Goal: Navigation & Orientation: Find specific page/section

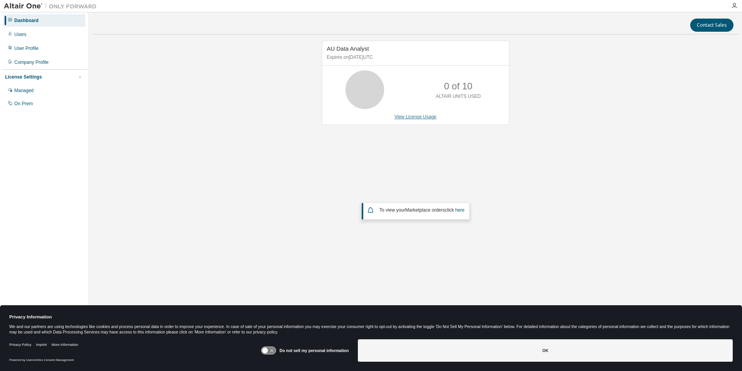
click at [422, 117] on link "View License Usage" at bounding box center [416, 116] width 42 height 5
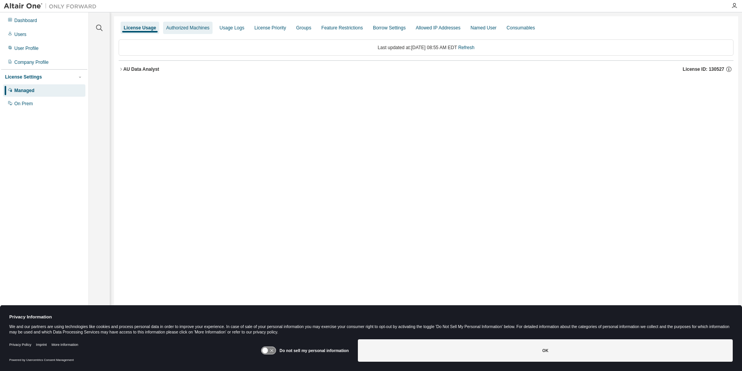
click at [180, 30] on div "Authorized Machines" at bounding box center [187, 28] width 43 height 6
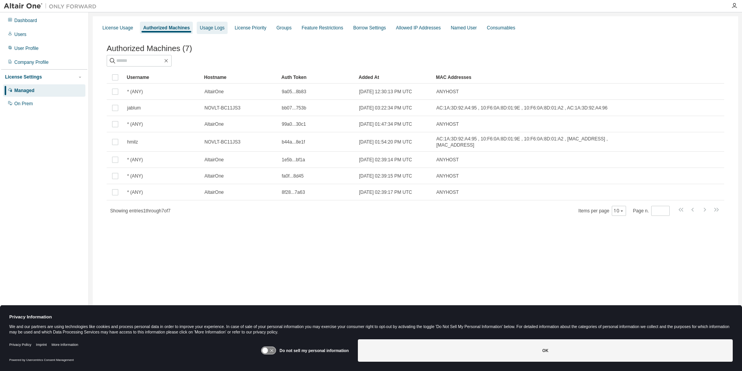
click at [215, 30] on div "Usage Logs" at bounding box center [212, 28] width 25 height 6
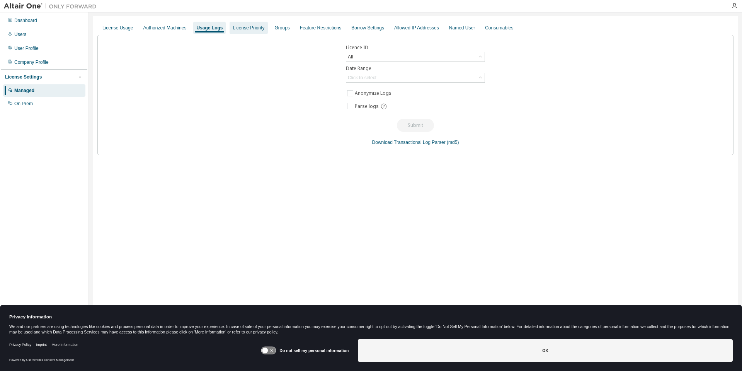
click at [241, 31] on div "License Priority" at bounding box center [249, 28] width 32 height 6
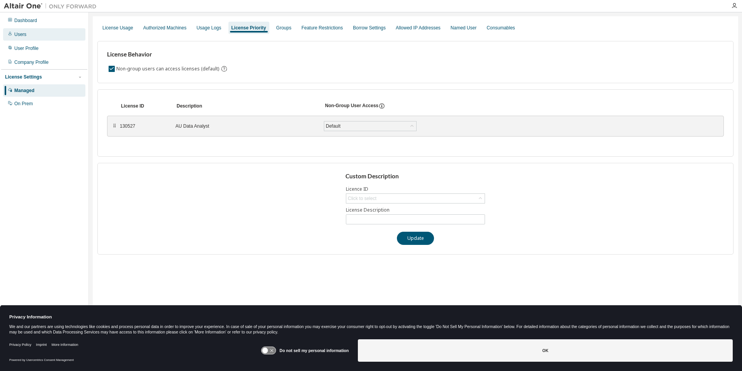
click at [27, 34] on div "Users" at bounding box center [44, 34] width 82 height 12
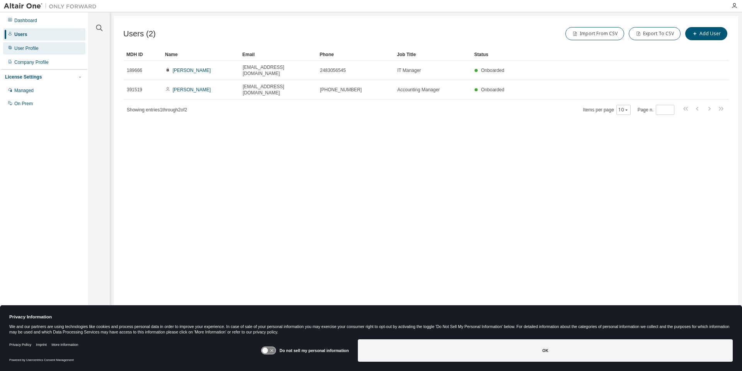
click at [27, 51] on div "User Profile" at bounding box center [26, 48] width 24 height 6
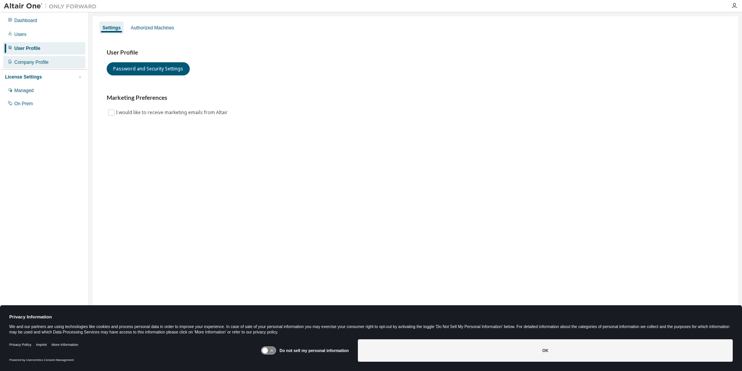
click at [29, 63] on div "Company Profile" at bounding box center [31, 62] width 34 height 6
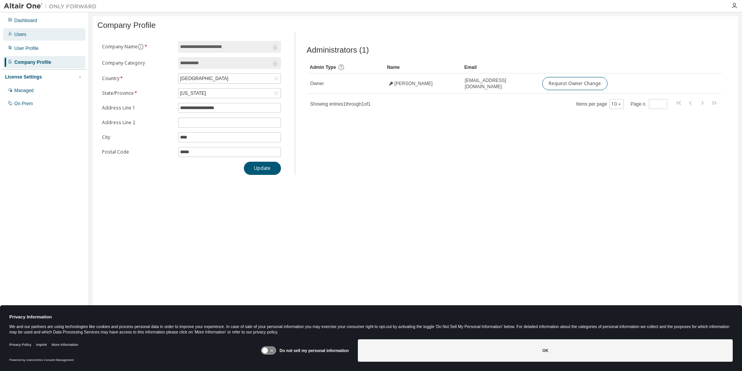
click at [31, 32] on div "Users" at bounding box center [44, 34] width 82 height 12
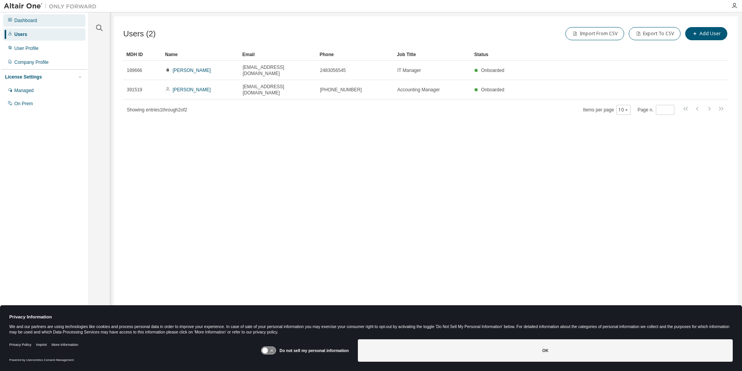
click at [37, 17] on div "Dashboard" at bounding box center [44, 20] width 82 height 12
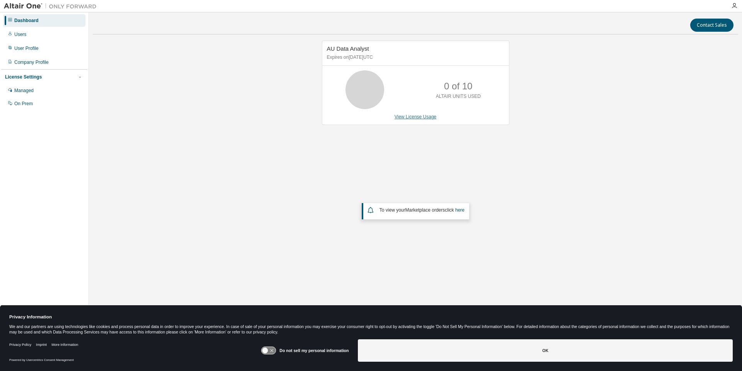
click at [419, 115] on link "View License Usage" at bounding box center [416, 116] width 42 height 5
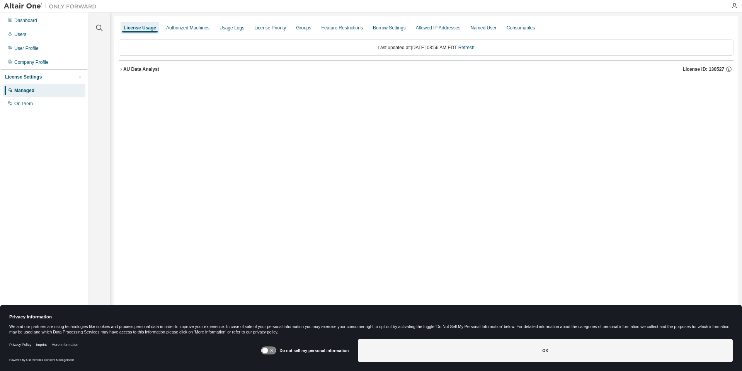
click at [119, 69] on icon "button" at bounding box center [121, 69] width 5 height 5
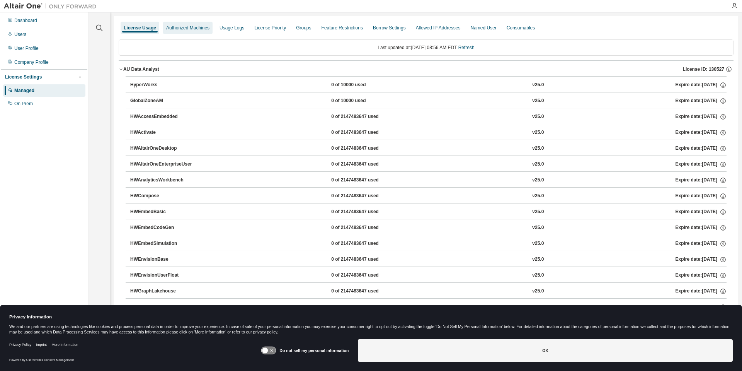
click at [189, 25] on div "Authorized Machines" at bounding box center [187, 28] width 43 height 6
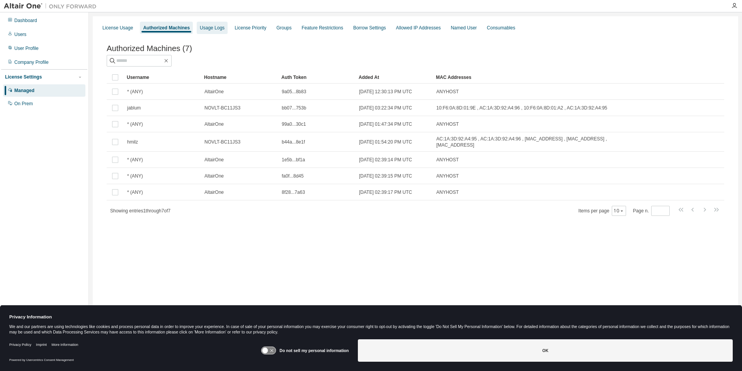
click at [214, 31] on div "Usage Logs" at bounding box center [212, 28] width 31 height 12
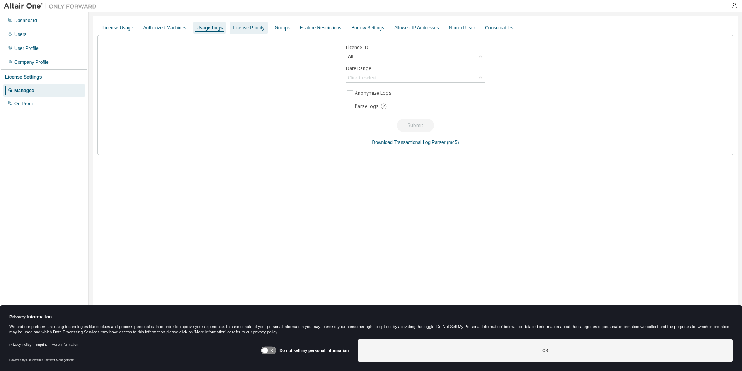
click at [239, 28] on div "License Priority" at bounding box center [249, 28] width 32 height 6
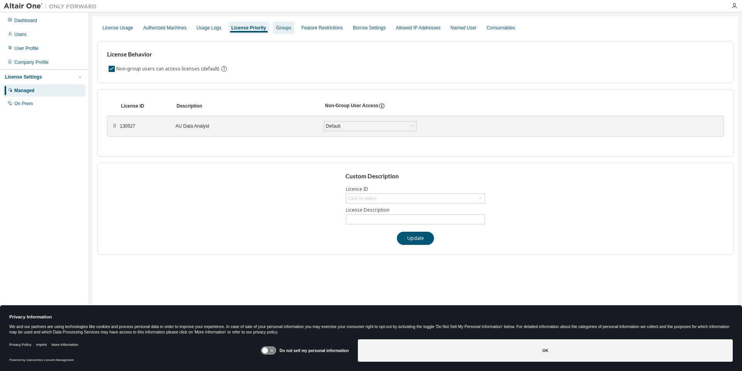
click at [287, 28] on div "Groups" at bounding box center [283, 28] width 21 height 12
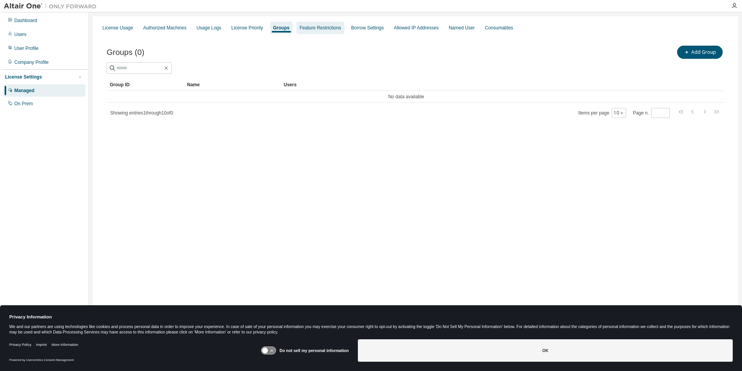
click at [317, 26] on div "Feature Restrictions" at bounding box center [320, 28] width 41 height 6
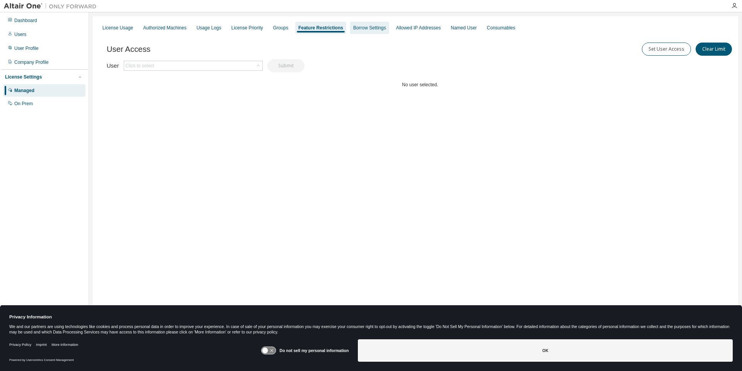
click at [358, 26] on div "Borrow Settings" at bounding box center [369, 28] width 33 height 6
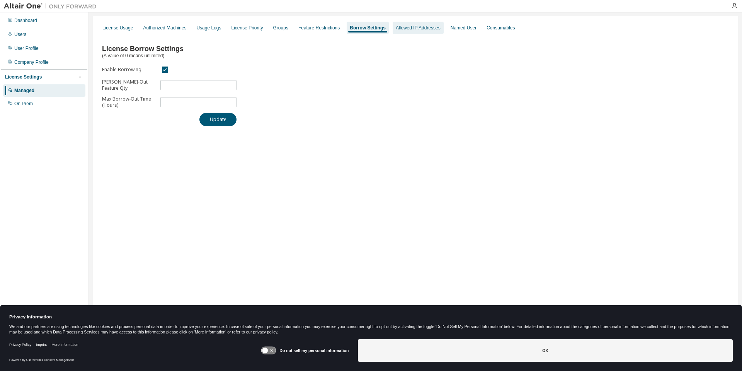
click at [415, 27] on div "Allowed IP Addresses" at bounding box center [418, 28] width 45 height 6
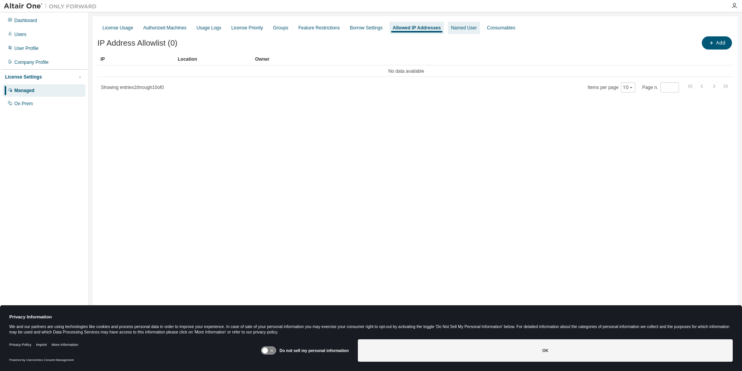
click at [458, 26] on div "Named User" at bounding box center [464, 28] width 26 height 6
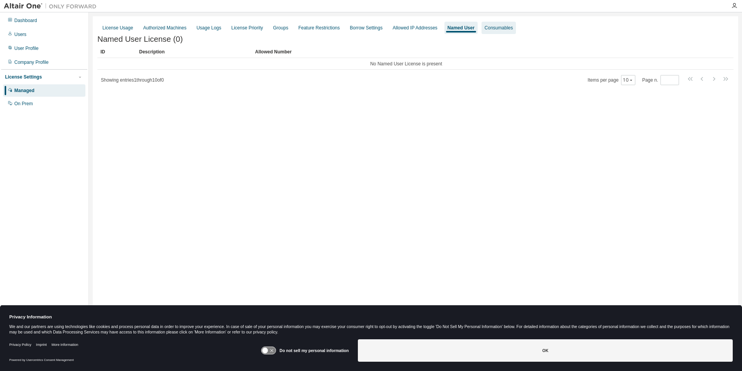
click at [491, 28] on div "Consumables" at bounding box center [499, 28] width 28 height 6
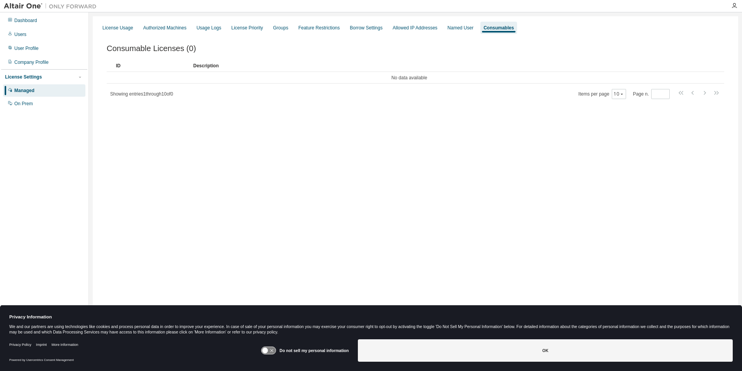
click at [58, 145] on div "Dashboard Users User Profile Company Profile License Settings Managed On Prem" at bounding box center [44, 174] width 86 height 320
click at [29, 106] on div "On Prem" at bounding box center [23, 103] width 19 height 6
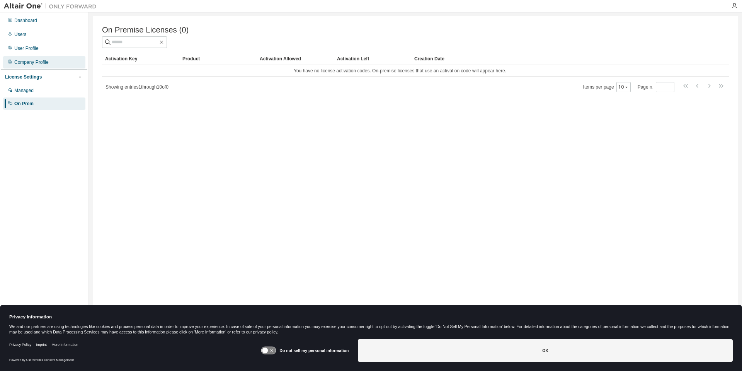
click at [34, 61] on div "Company Profile" at bounding box center [31, 62] width 34 height 6
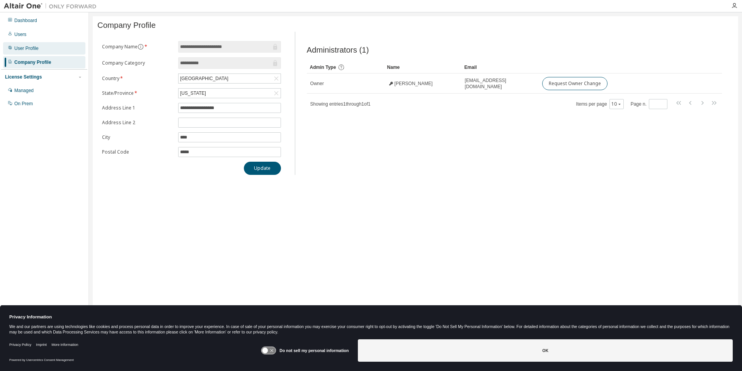
click at [36, 48] on div "User Profile" at bounding box center [26, 48] width 24 height 6
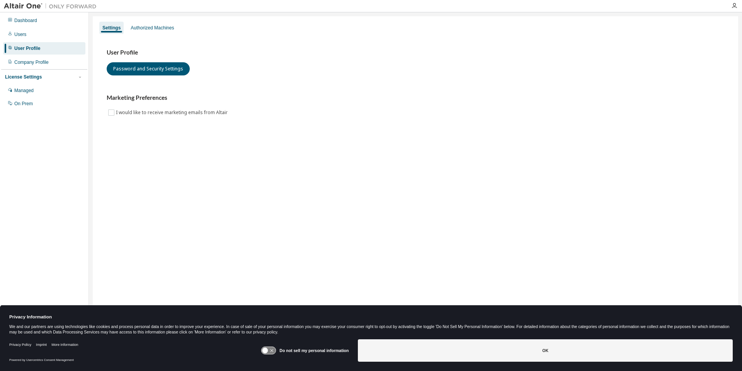
click at [37, 44] on div "User Profile" at bounding box center [44, 48] width 82 height 12
click at [37, 40] on div "Users" at bounding box center [44, 34] width 82 height 12
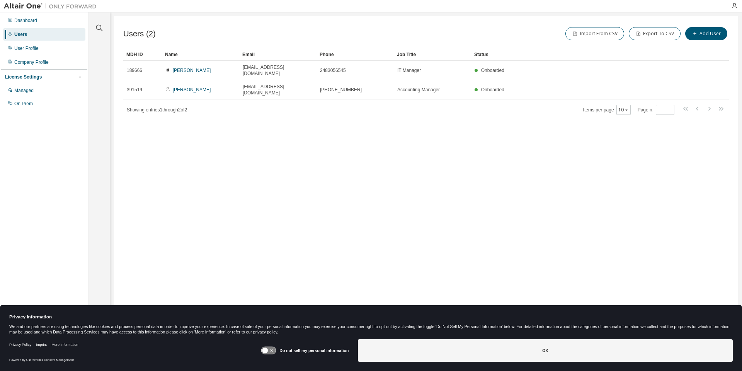
click at [54, 174] on div "Dashboard Users User Profile Company Profile License Settings Managed On Prem" at bounding box center [44, 174] width 86 height 320
click at [282, 225] on div "Users (2) Import From CSV Export To CSV Add User Clear Load Save Save As Field …" at bounding box center [426, 180] width 624 height 328
